Goal: Book appointment/travel/reservation

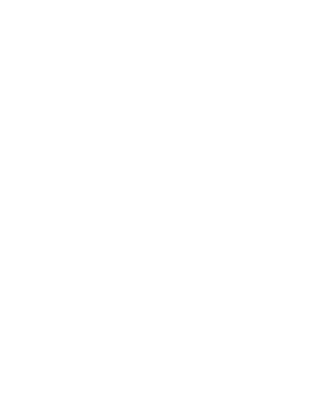
click at [29, 143] on span "Anreise" at bounding box center [32, 141] width 32 height 4
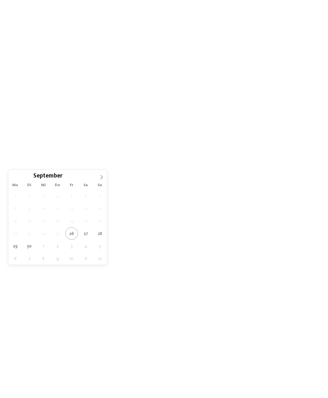
click at [103, 174] on span at bounding box center [101, 175] width 11 height 11
click at [101, 175] on icon at bounding box center [101, 177] width 4 height 4
type div "[DATE]"
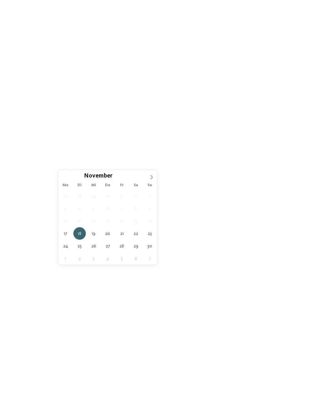
type div "[DATE]"
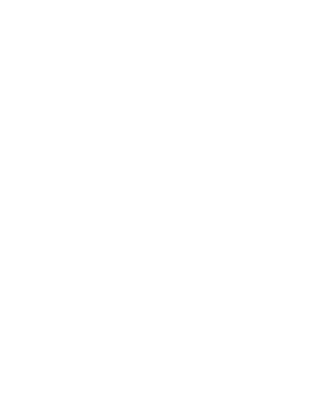
click at [302, 146] on link "Hotel finden" at bounding box center [296, 140] width 48 height 11
click at [40, 210] on div at bounding box center [87, 200] width 148 height 83
click at [44, 243] on span "Das Mühlwald Quality Time Family Resort" at bounding box center [101, 242] width 176 height 10
copy span "Das Mühlwald Quality Time Family Resort"
